Goal: Transaction & Acquisition: Download file/media

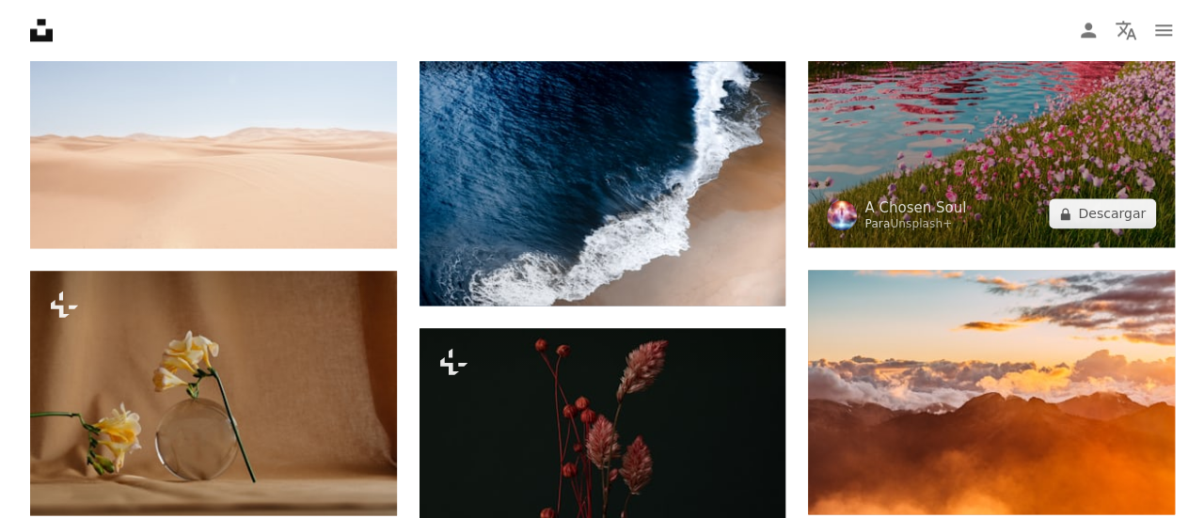
scroll to position [4886, 0]
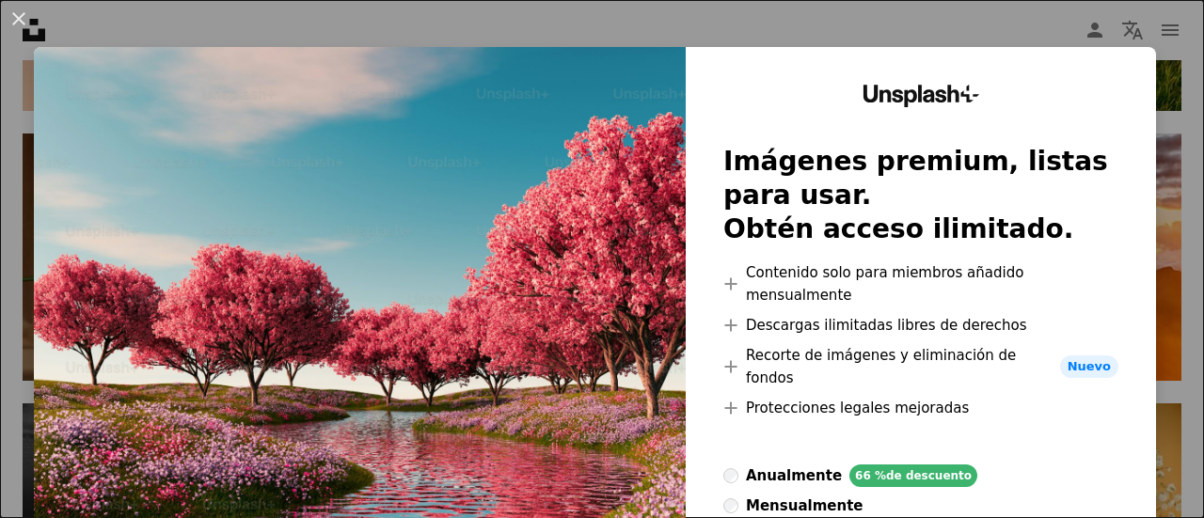
click at [11, 22] on button "An X shape" at bounding box center [19, 19] width 23 height 23
click at [11, 20] on nav "Unsplash logo Página de inicio de Unsplash A photo Pen Tool A compass A stack o…" at bounding box center [602, 30] width 1204 height 60
click at [13, 24] on nav "Unsplash logo Página de inicio de Unsplash A photo Pen Tool A compass A stack o…" at bounding box center [602, 30] width 1204 height 60
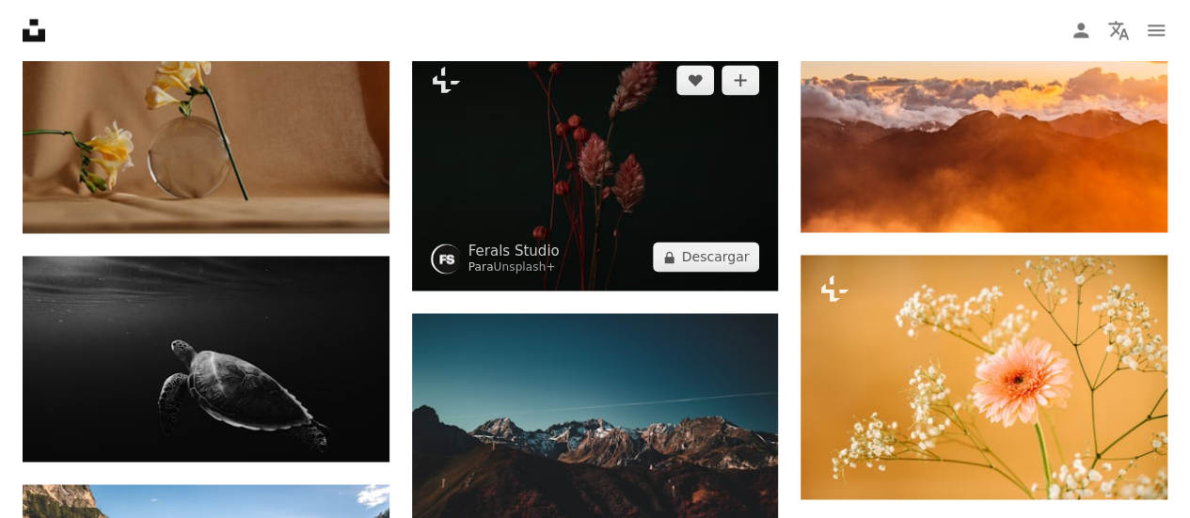
scroll to position [4886, 0]
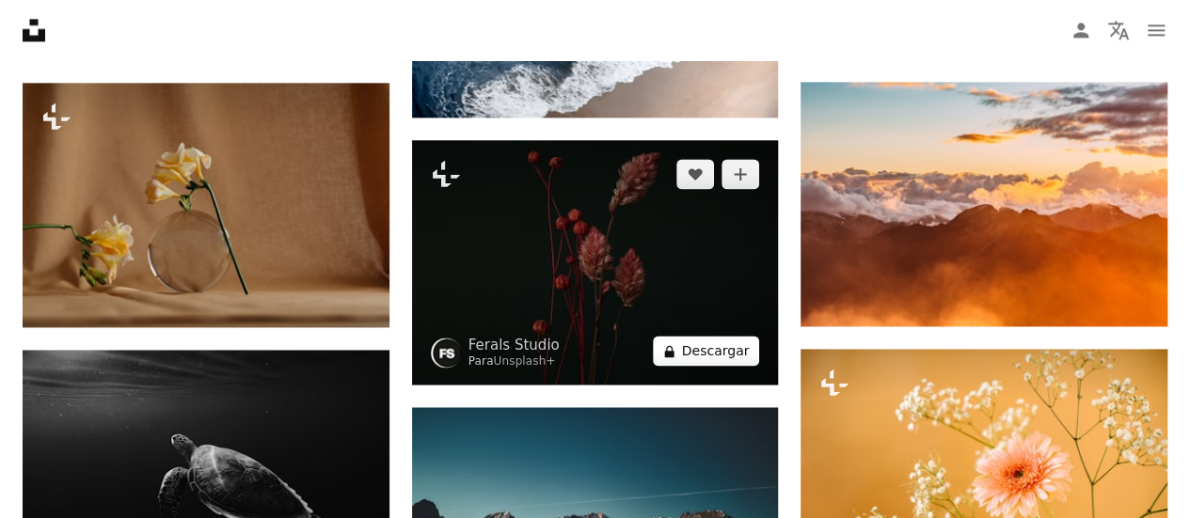
click at [728, 357] on button "A lock Descargar" at bounding box center [706, 351] width 107 height 30
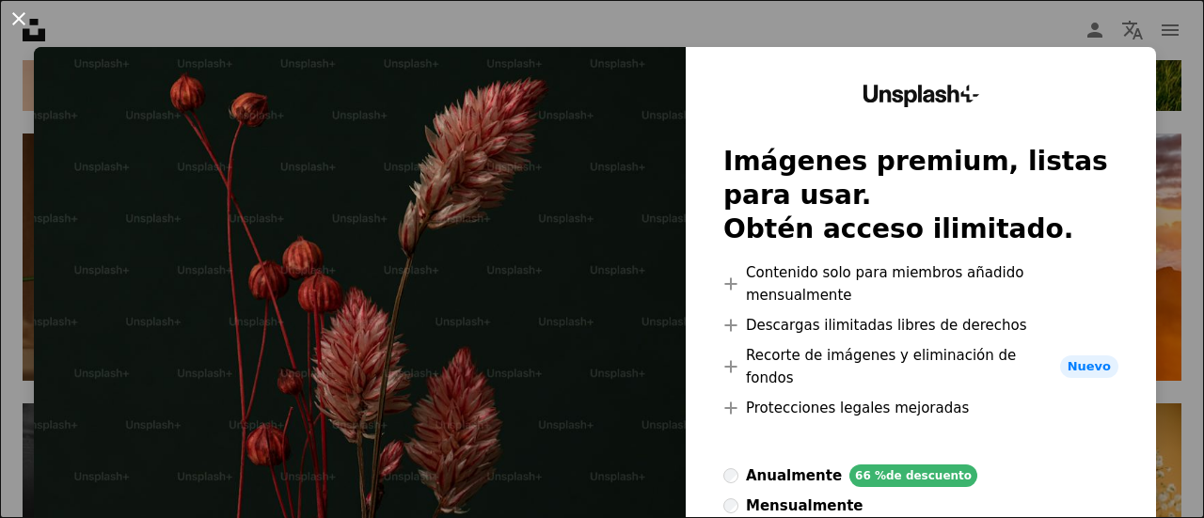
click at [15, 17] on button "An X shape" at bounding box center [19, 19] width 23 height 23
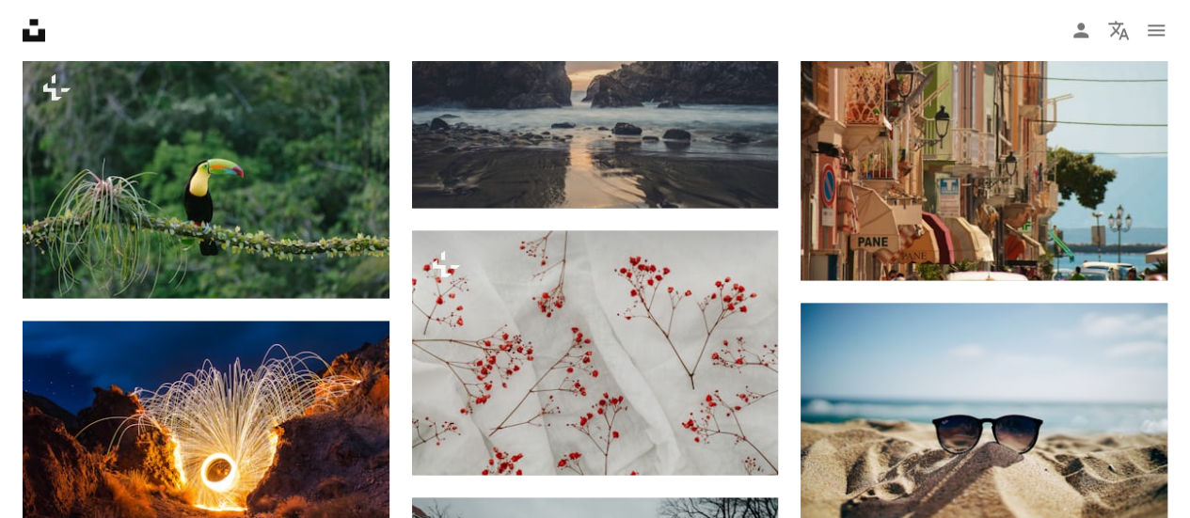
scroll to position [11942, 0]
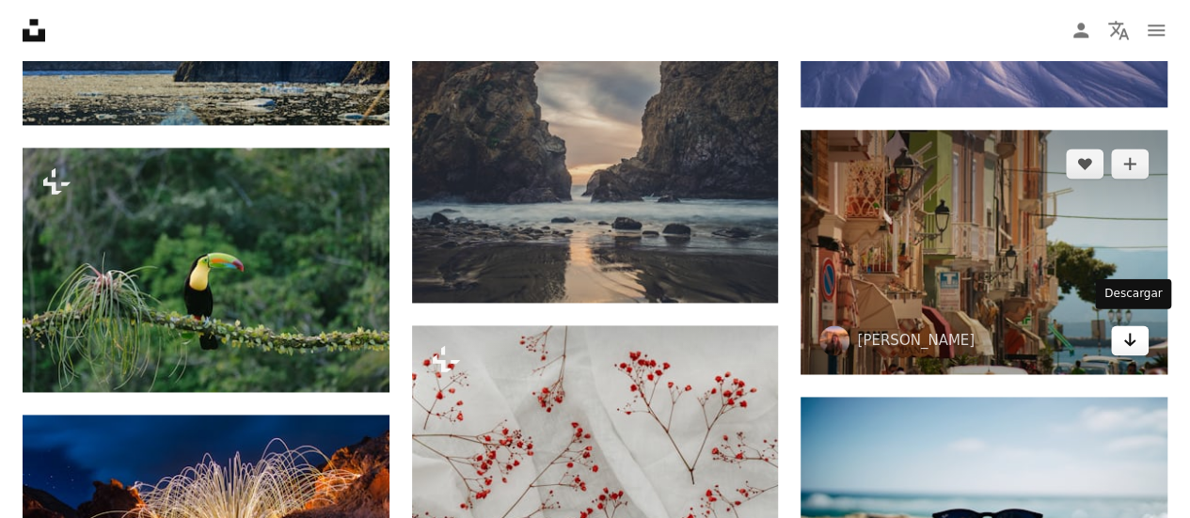
click at [1127, 328] on icon "Arrow pointing down" at bounding box center [1129, 339] width 15 height 23
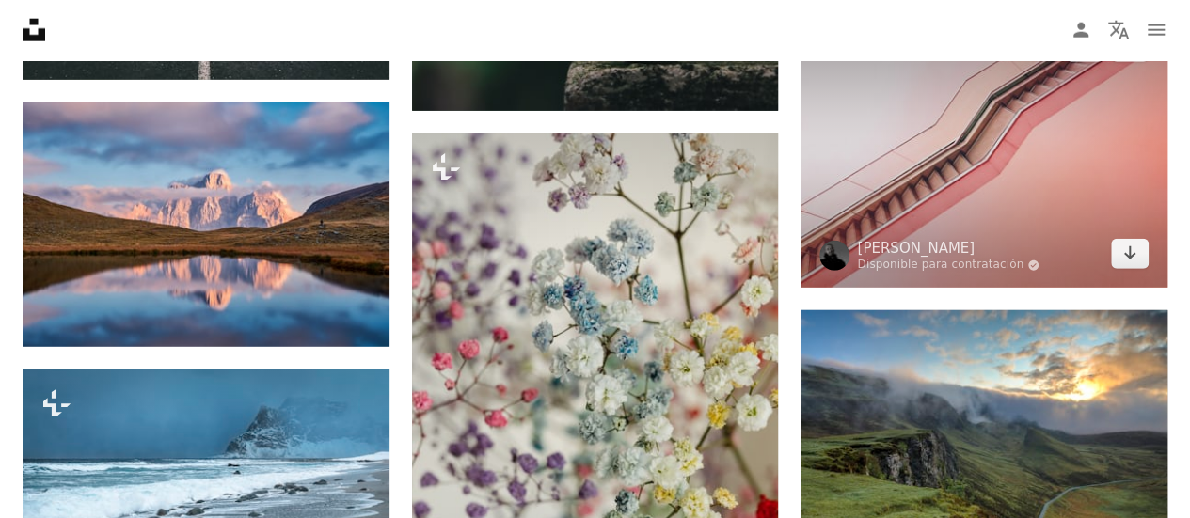
scroll to position [16929, 0]
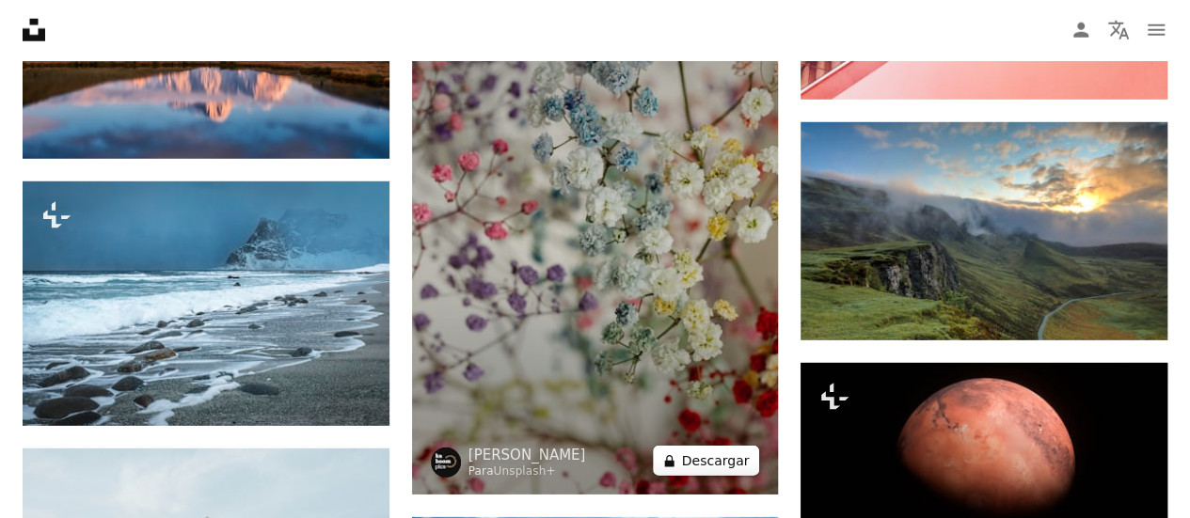
click at [739, 446] on button "A lock Descargar" at bounding box center [706, 461] width 107 height 30
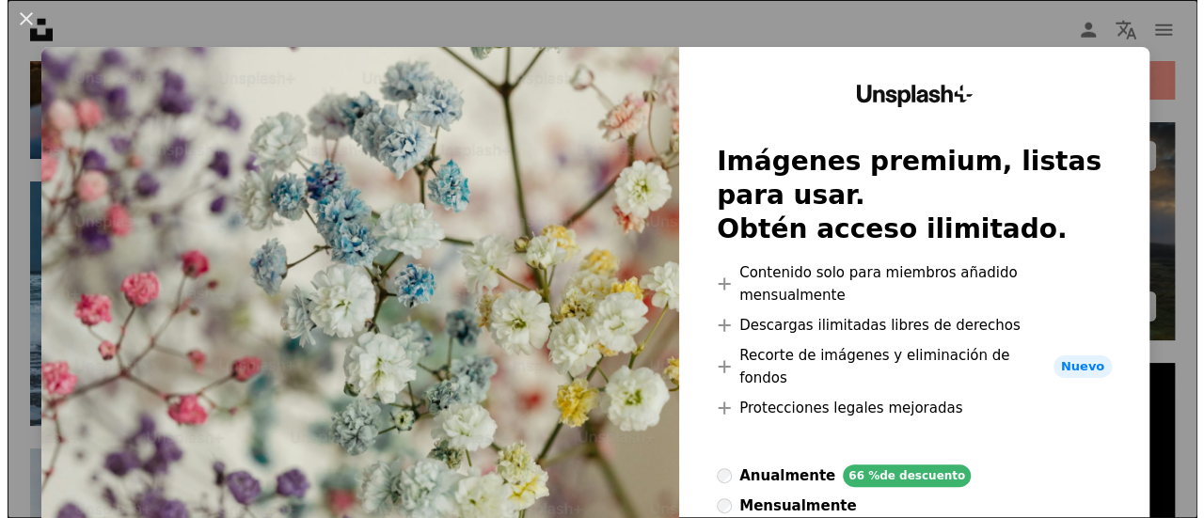
scroll to position [17305, 0]
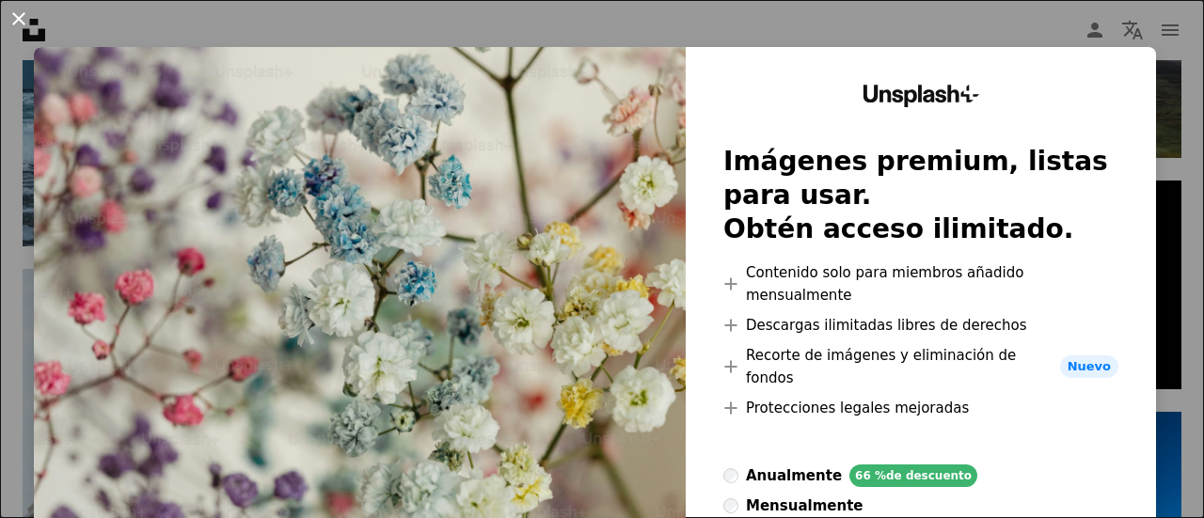
click at [11, 21] on button "An X shape" at bounding box center [19, 19] width 23 height 23
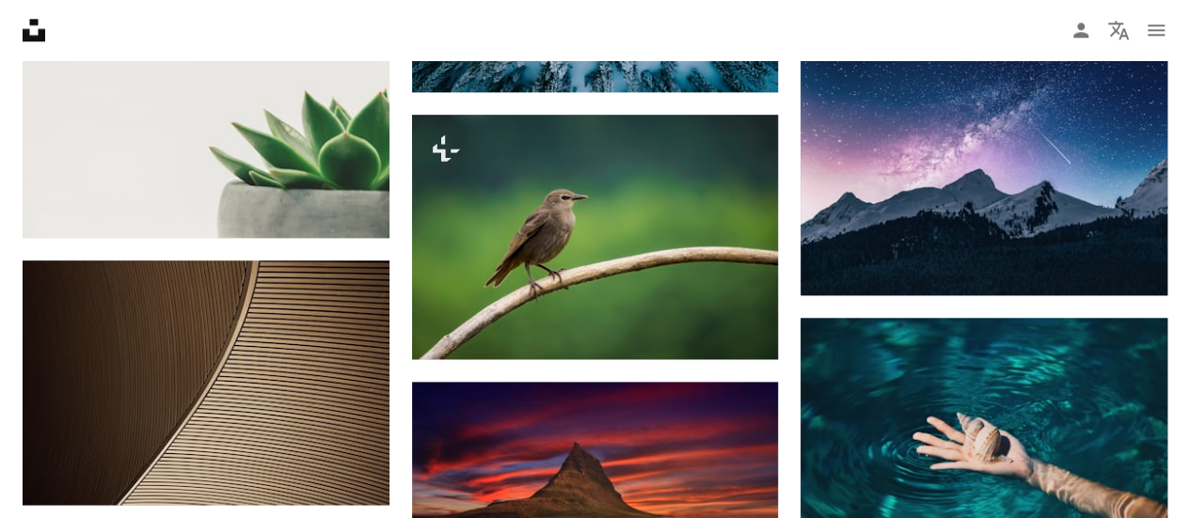
scroll to position [19187, 0]
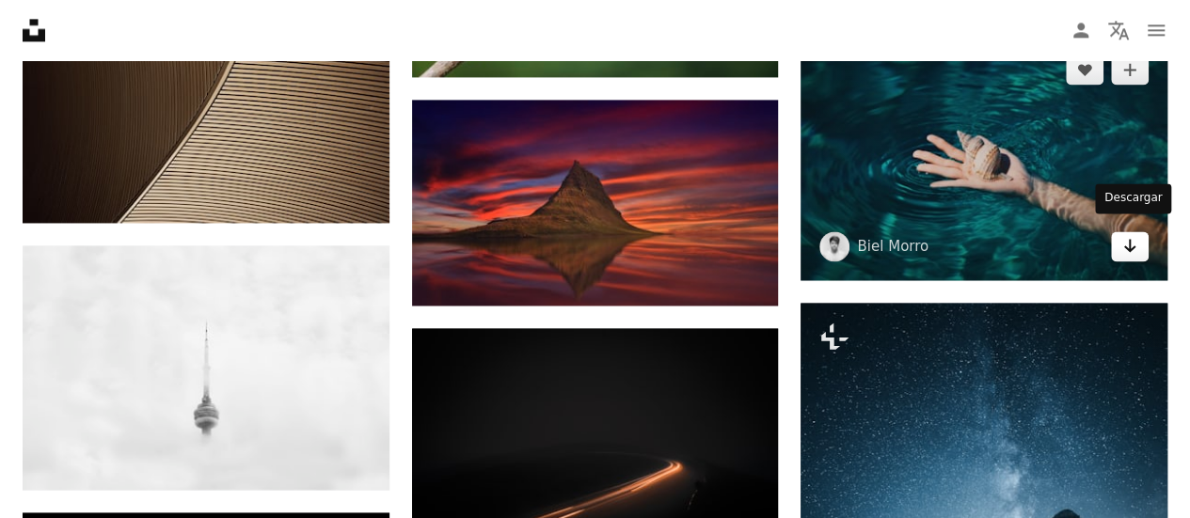
click at [1119, 244] on link "Arrow pointing down" at bounding box center [1130, 246] width 38 height 30
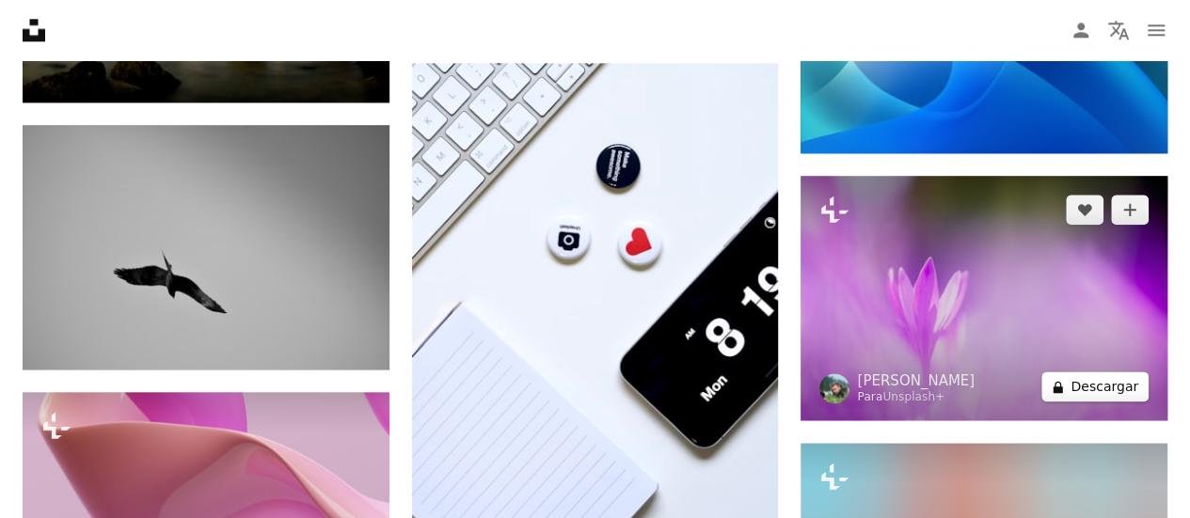
scroll to position [44214, 0]
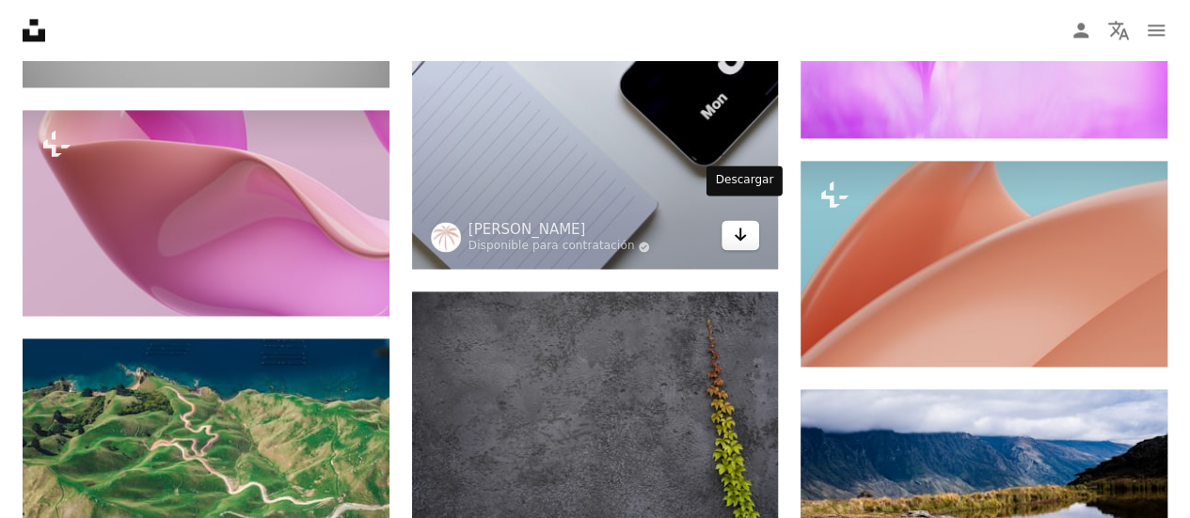
click at [743, 223] on icon "Arrow pointing down" at bounding box center [740, 234] width 15 height 23
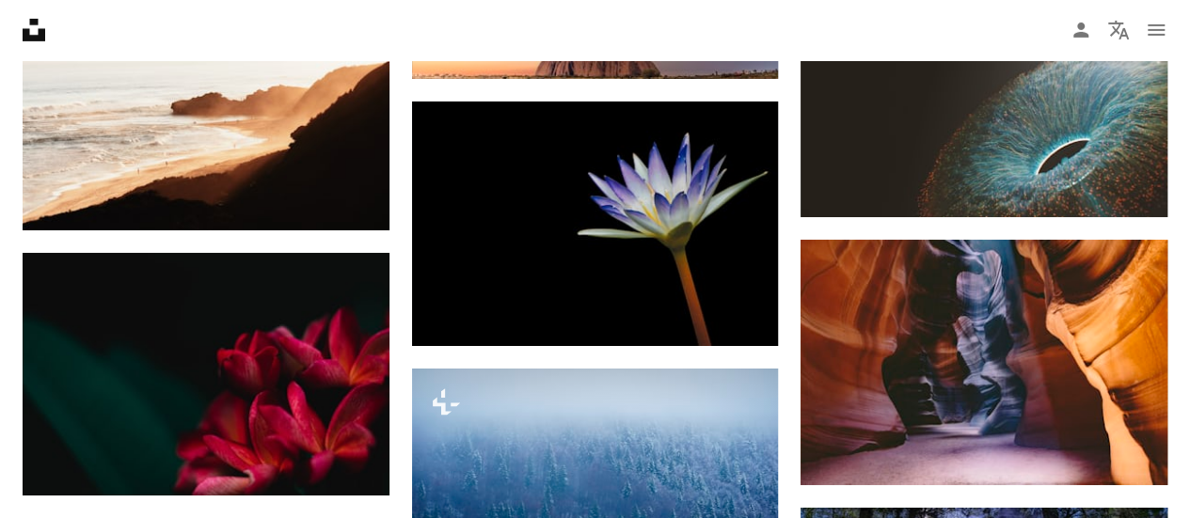
scroll to position [49671, 0]
